Goal: Unclear

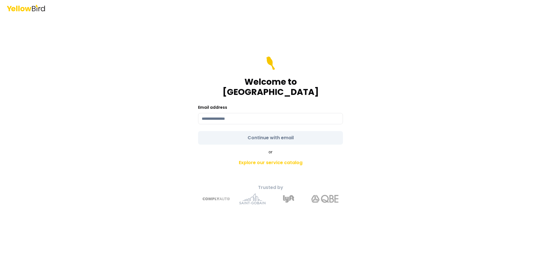
click at [358, 37] on main "Welcome to YellowBird Email address Continue with email or Explore our service …" at bounding box center [270, 138] width 217 height 245
